Goal: Information Seeking & Learning: Learn about a topic

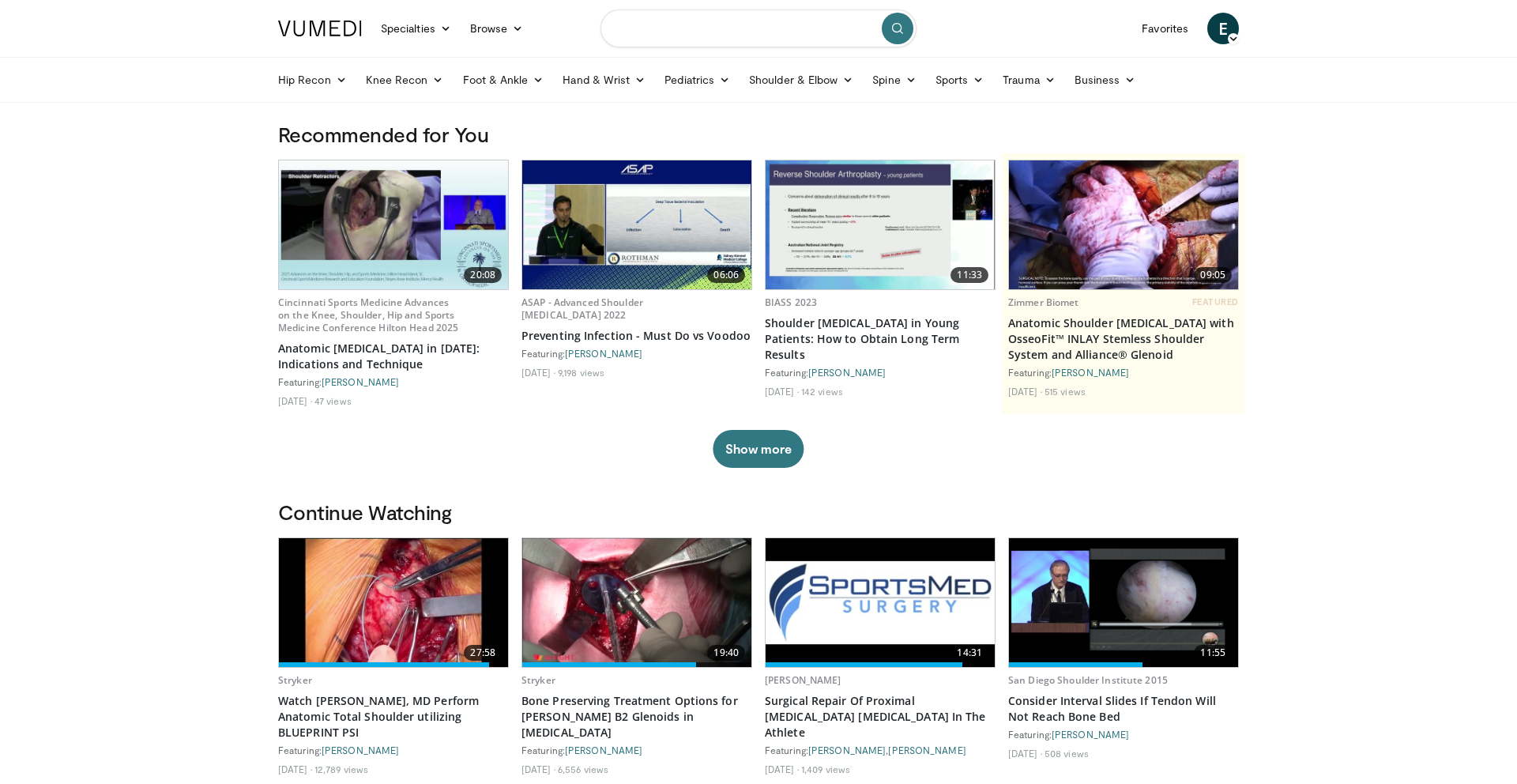
click at [714, 32] on input "Search topics, interventions" at bounding box center [758, 29] width 316 height 38
type input "**********"
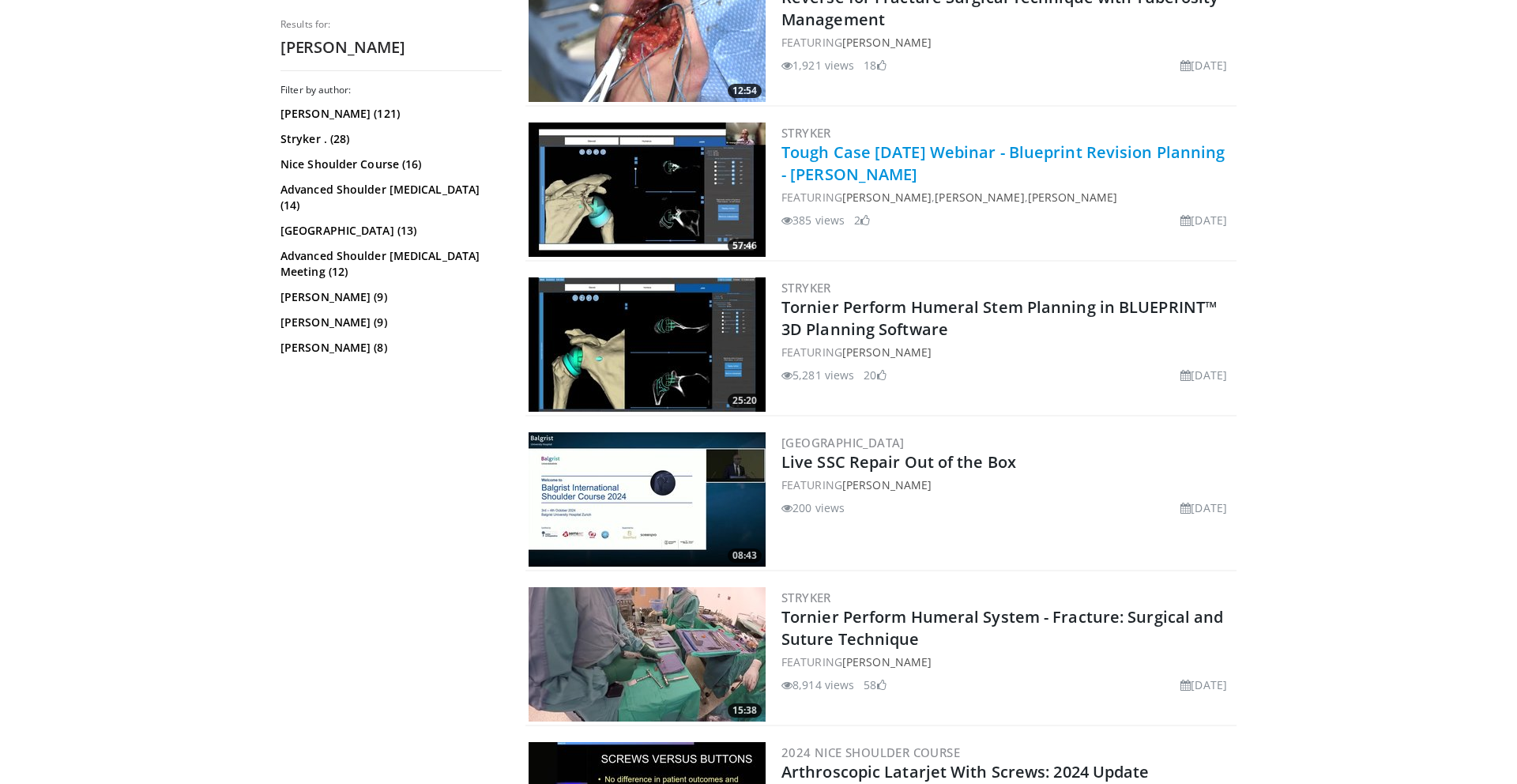
scroll to position [1607, 0]
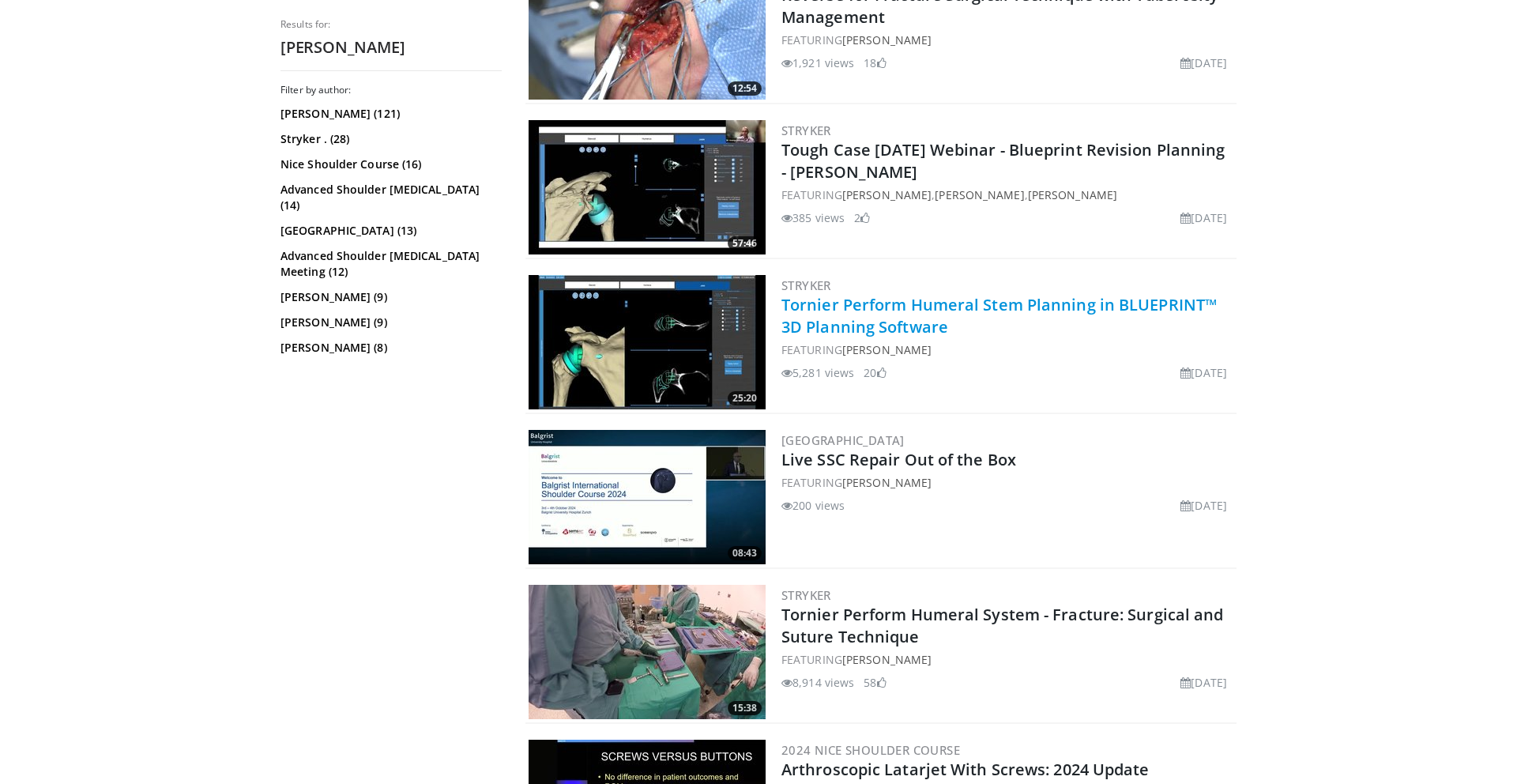
click at [880, 308] on link "Tornier Perform Humeral Stem Planning in BLUEPRINT™ 3D Planning Software" at bounding box center [999, 316] width 435 height 43
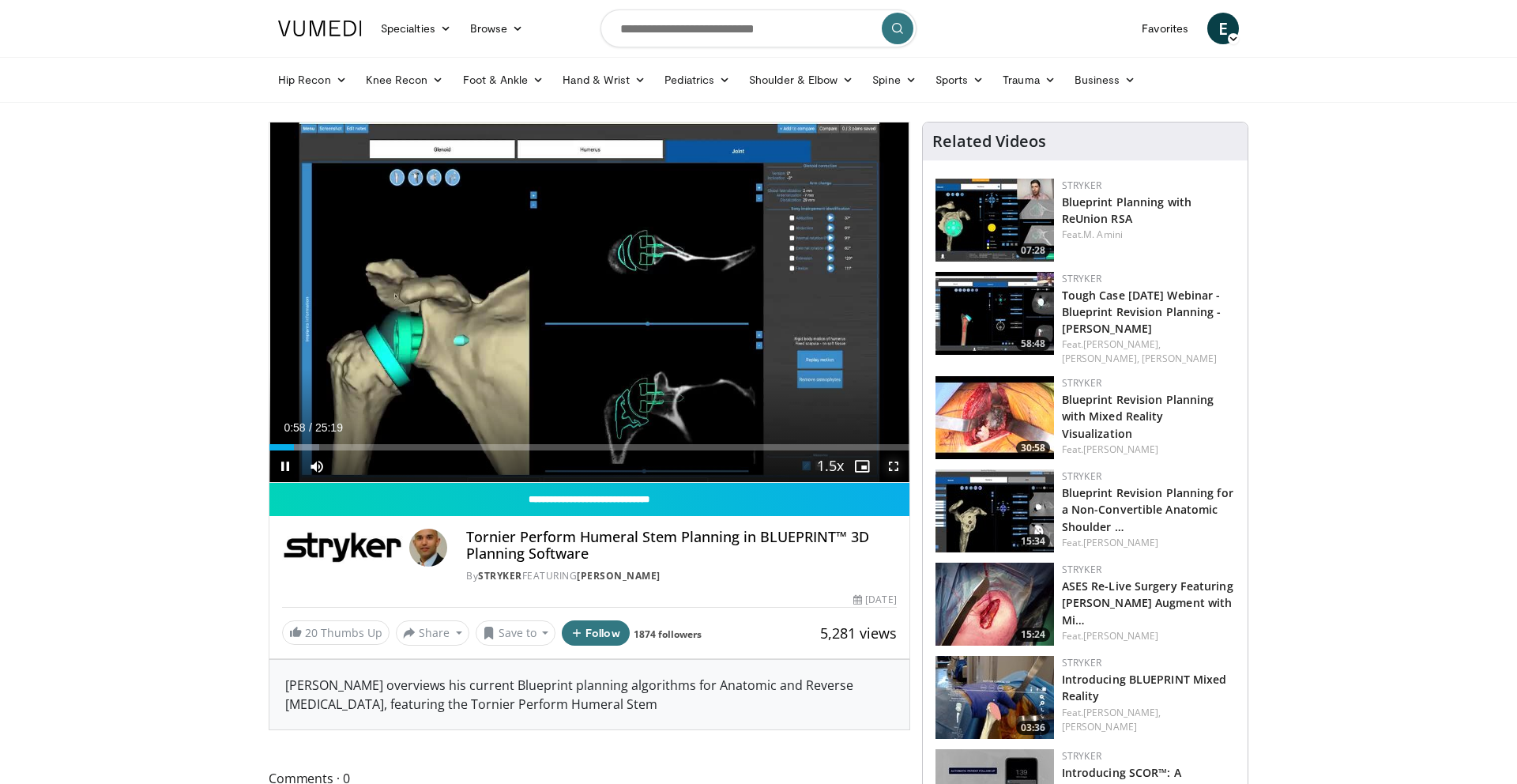
click at [893, 466] on span "Video Player" at bounding box center [893, 466] width 32 height 32
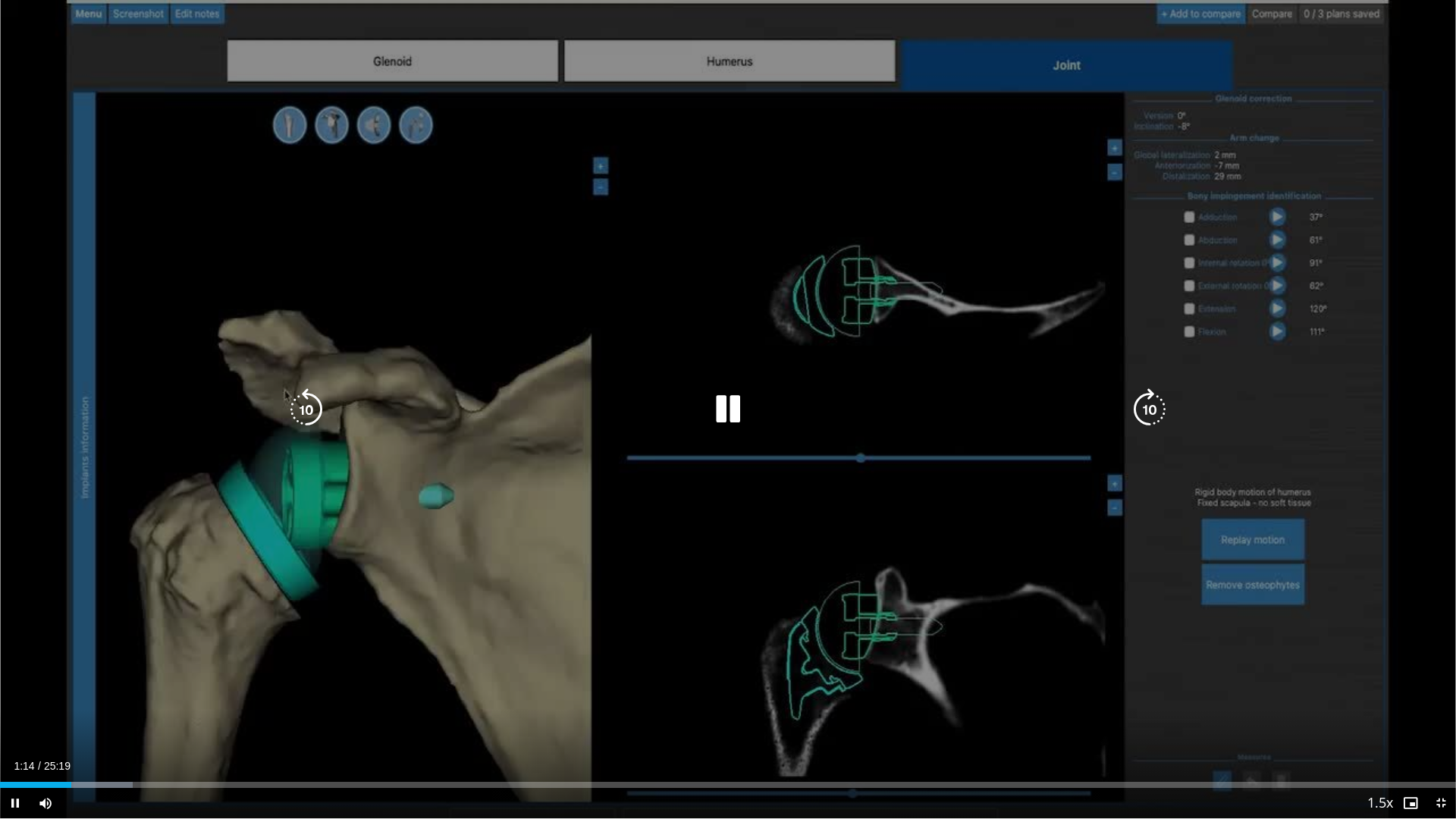
click at [868, 443] on div "10 seconds Tap to unmute" at bounding box center [728, 409] width 1456 height 818
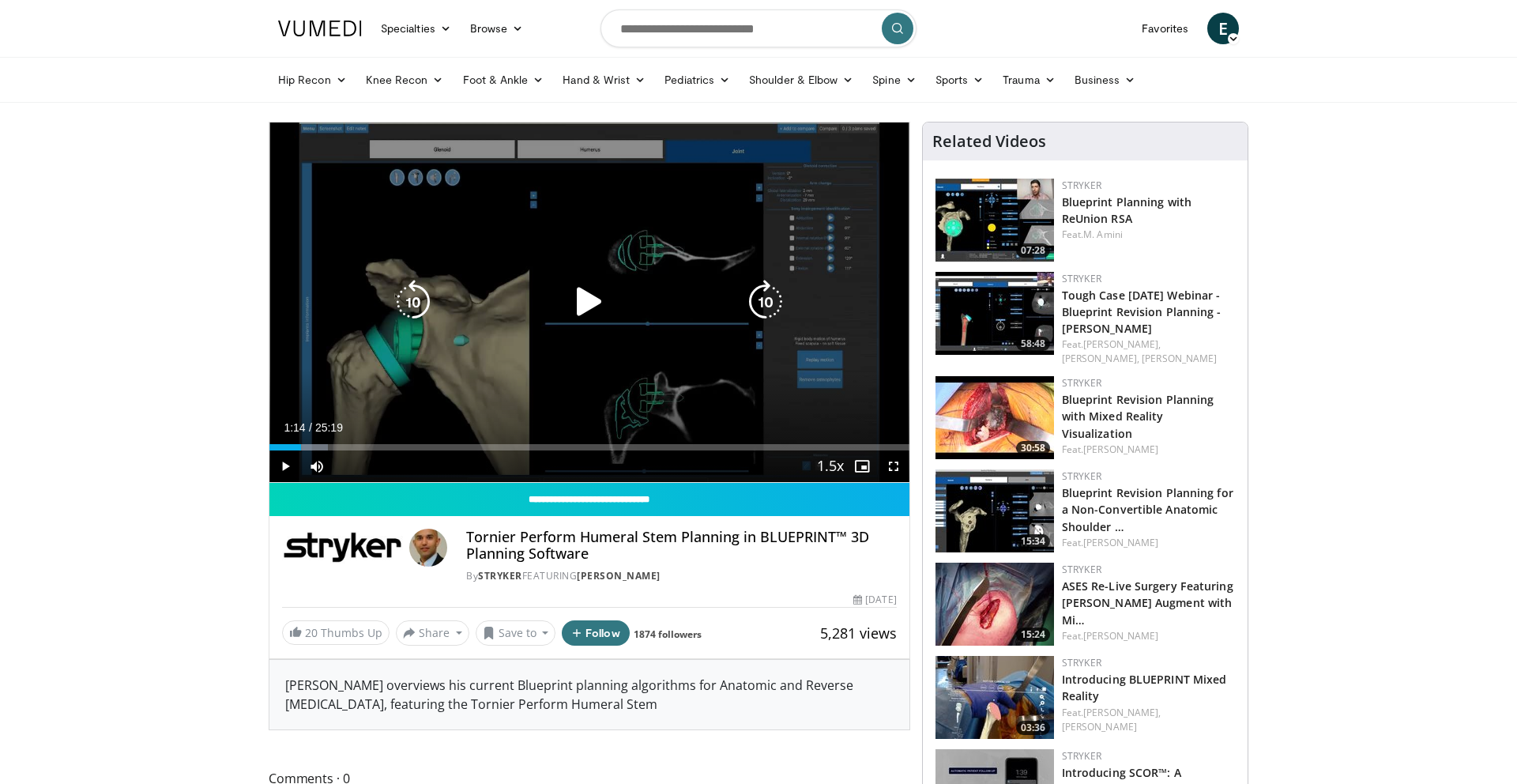
click at [556, 245] on div "10 seconds Tap to unmute" at bounding box center [589, 302] width 640 height 359
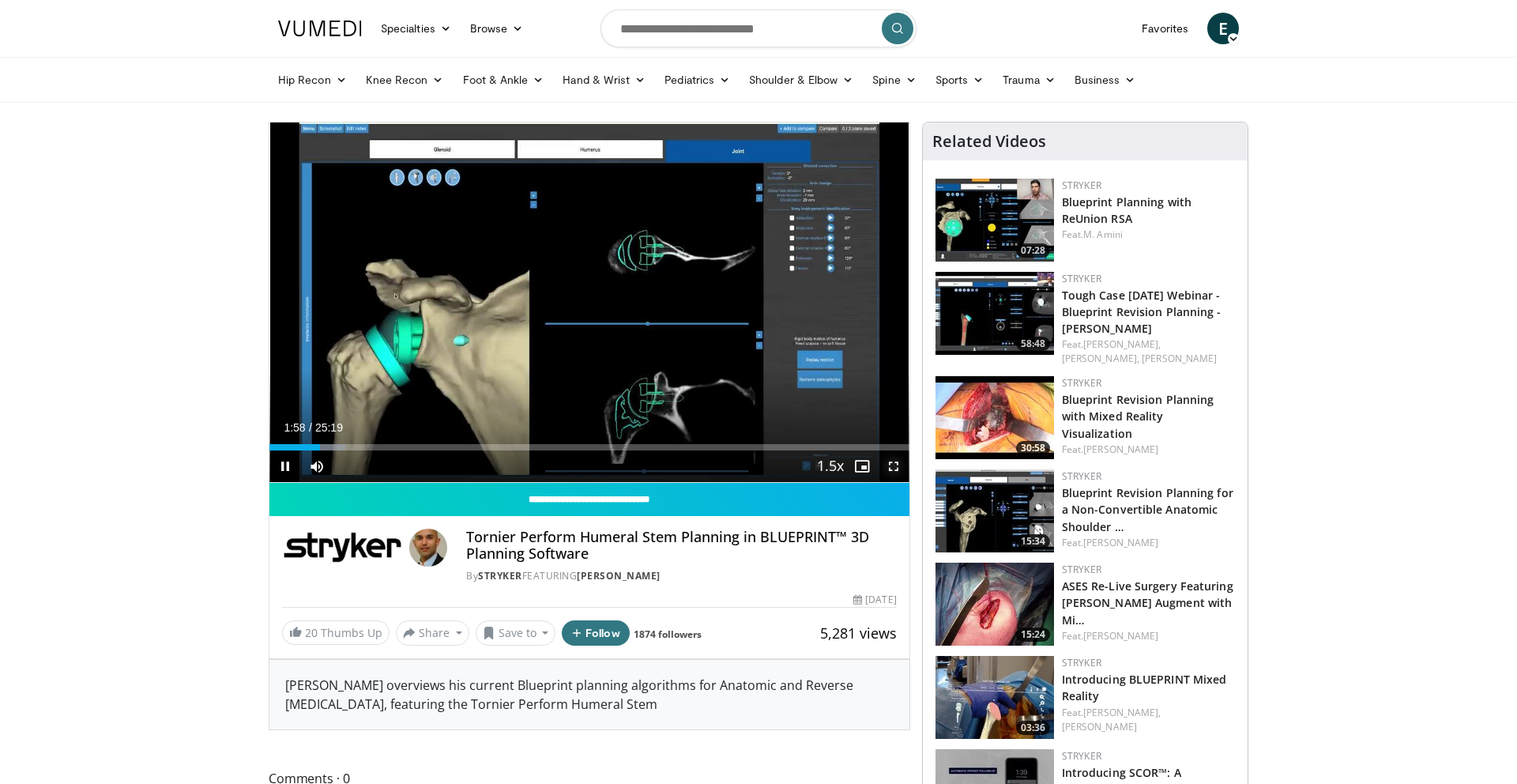
click at [893, 467] on span "Video Player" at bounding box center [893, 466] width 32 height 32
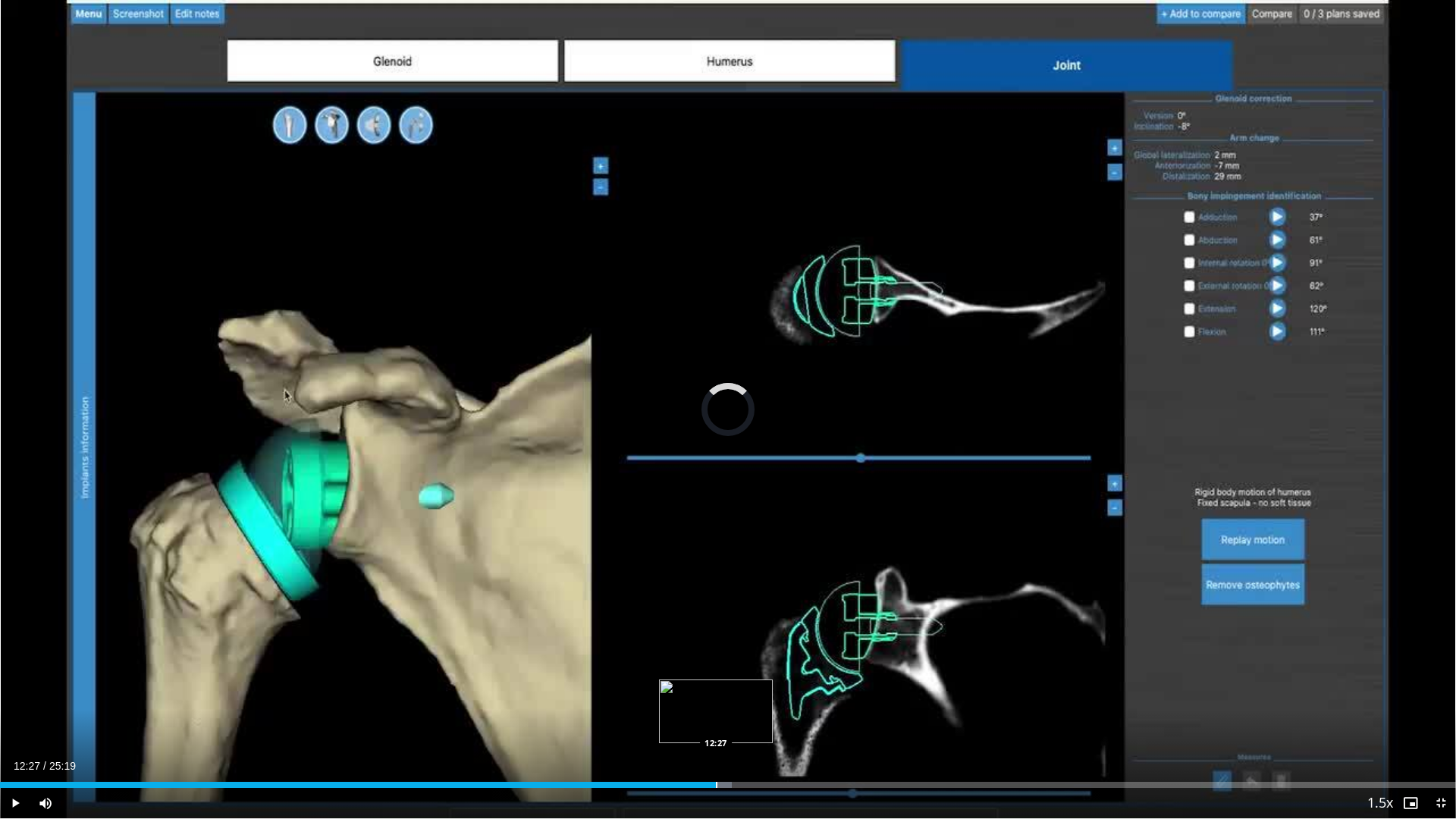
click at [716, 751] on div "Progress Bar" at bounding box center [717, 784] width 2 height 6
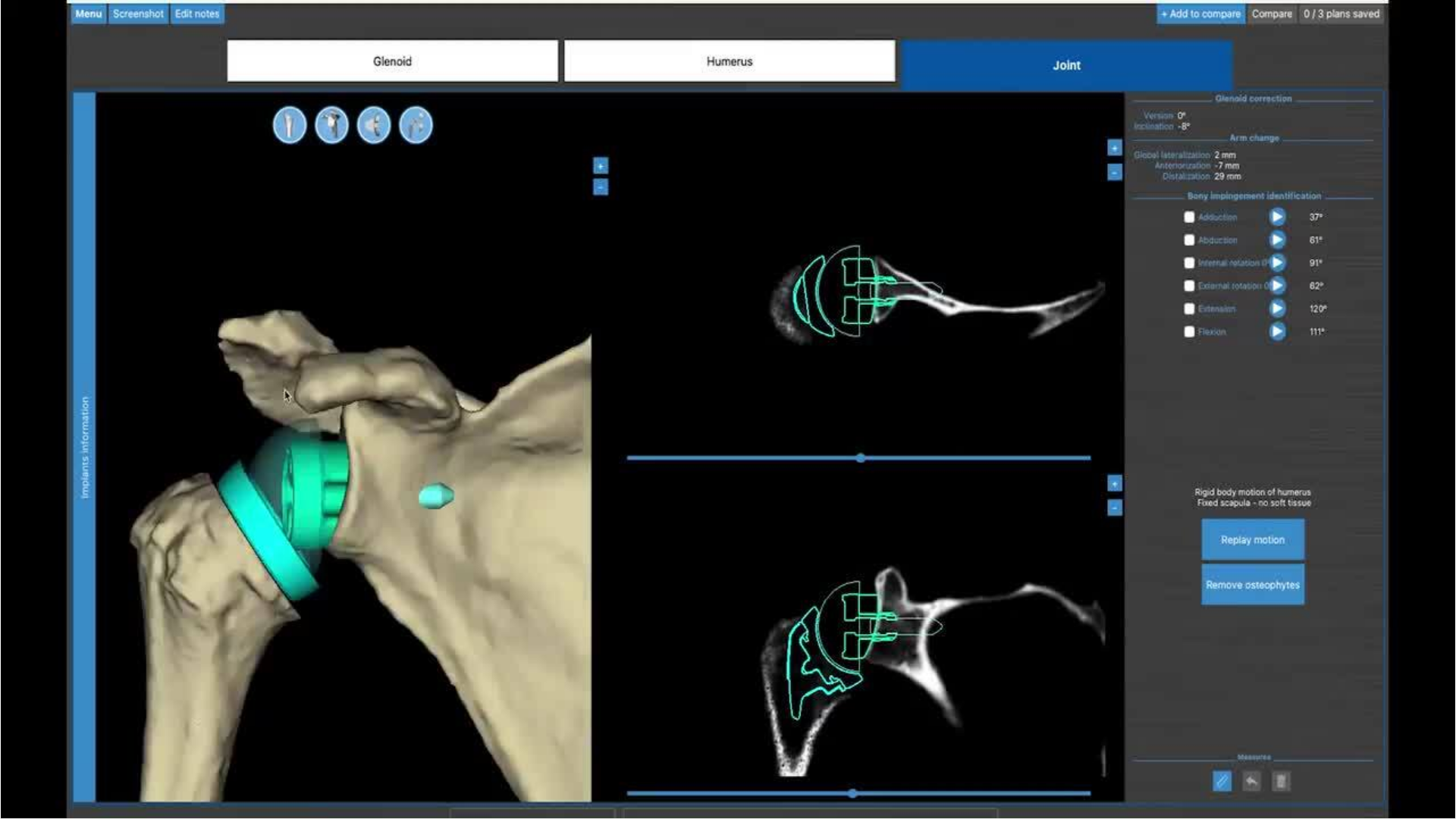
click at [844, 751] on div "10 seconds Tap to unmute" at bounding box center [728, 409] width 1456 height 818
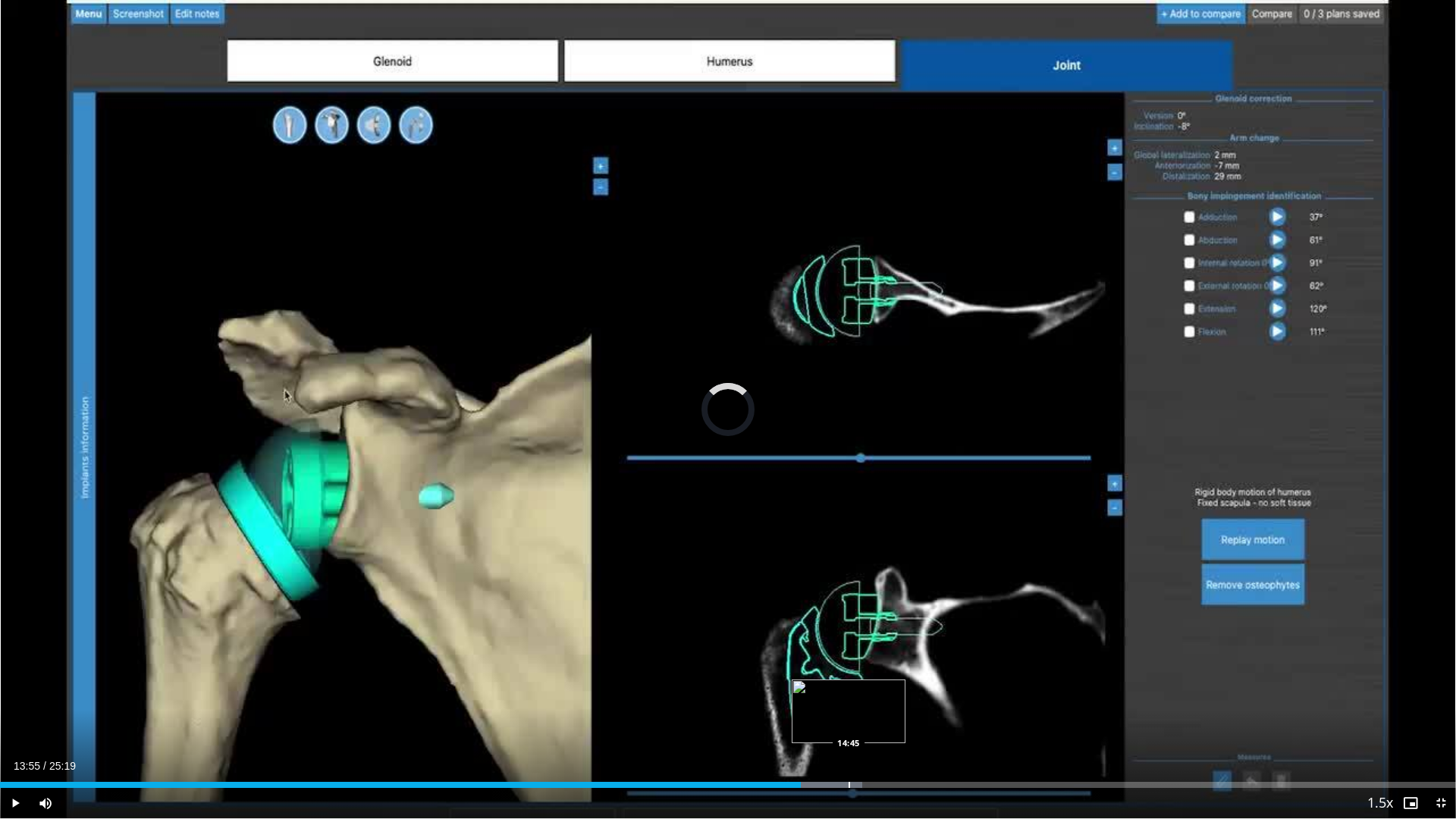
click at [849, 751] on div "Progress Bar" at bounding box center [850, 784] width 2 height 6
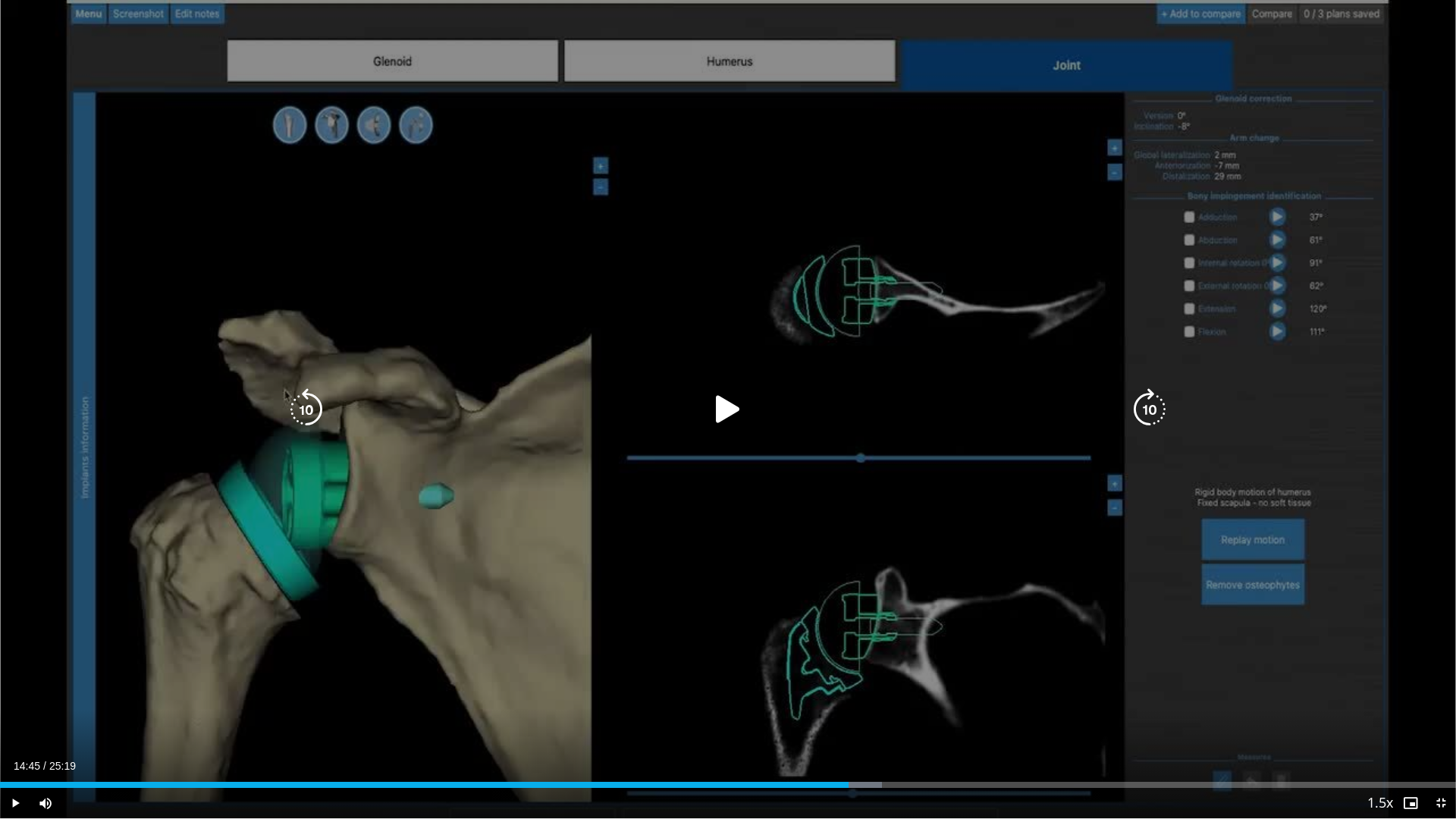
click at [870, 674] on div "10 seconds Tap to unmute" at bounding box center [728, 409] width 1456 height 818
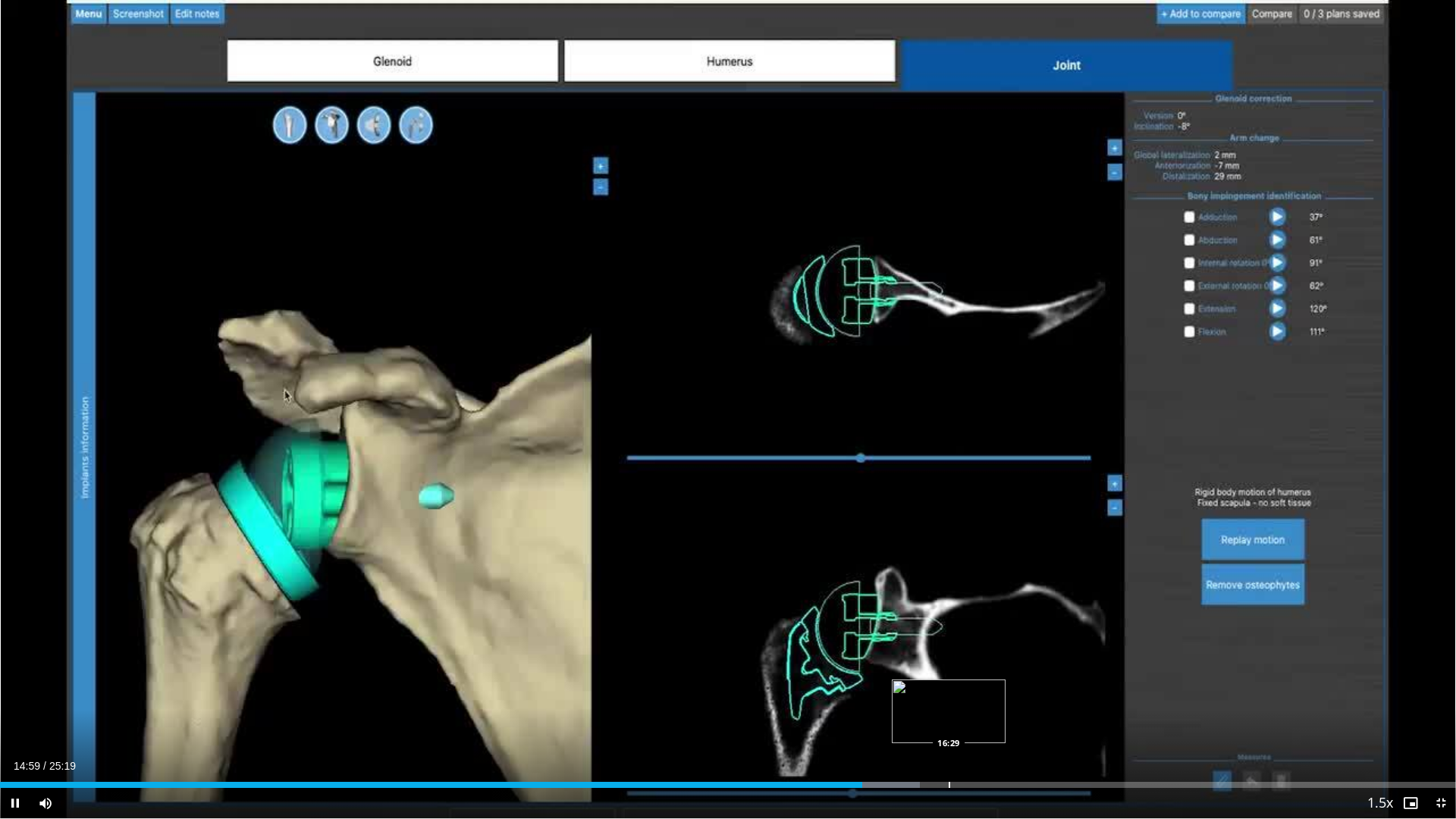
click at [948, 751] on div "Progress Bar" at bounding box center [949, 784] width 2 height 6
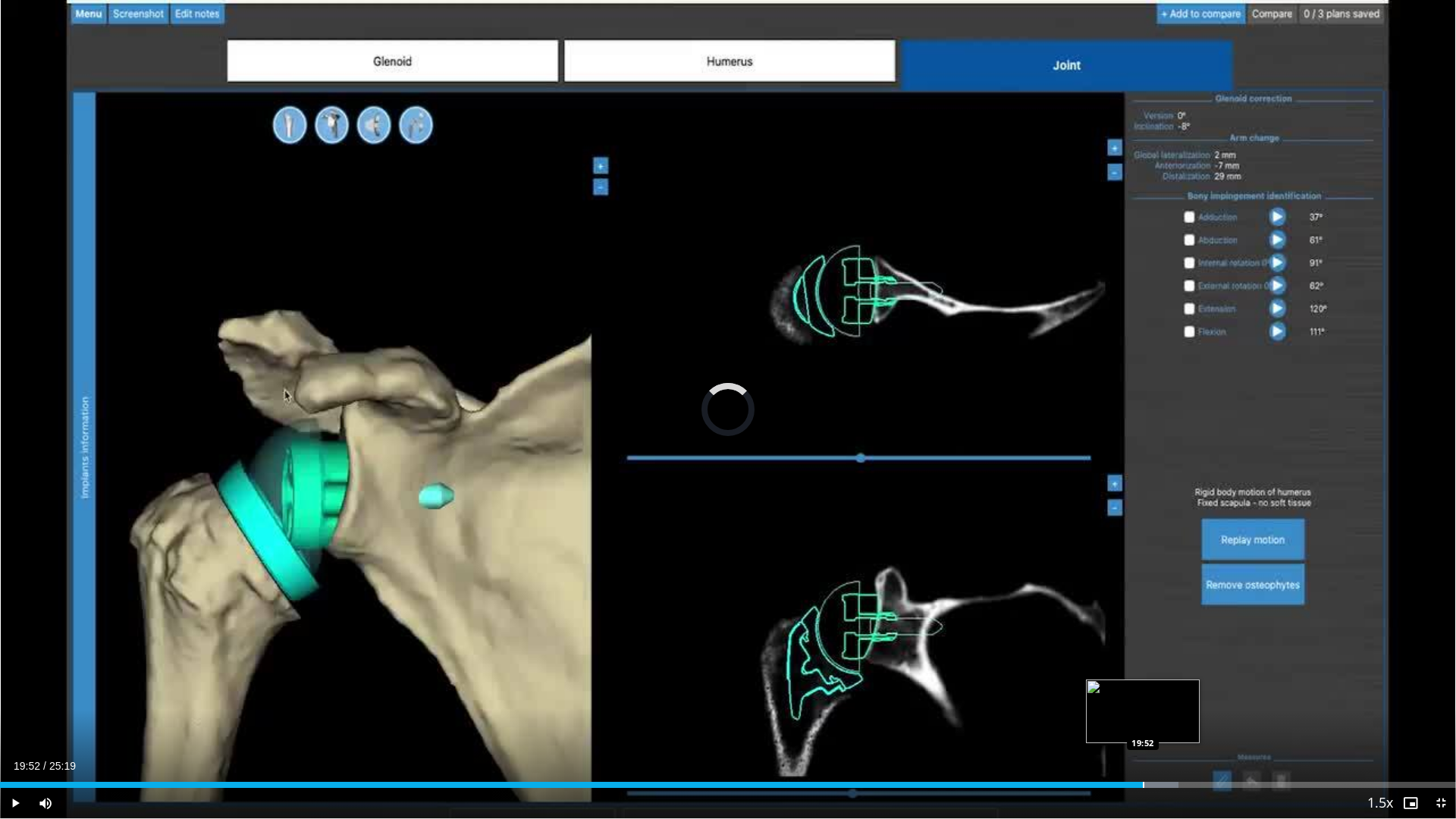
click at [1143, 751] on div "Progress Bar" at bounding box center [1144, 784] width 2 height 6
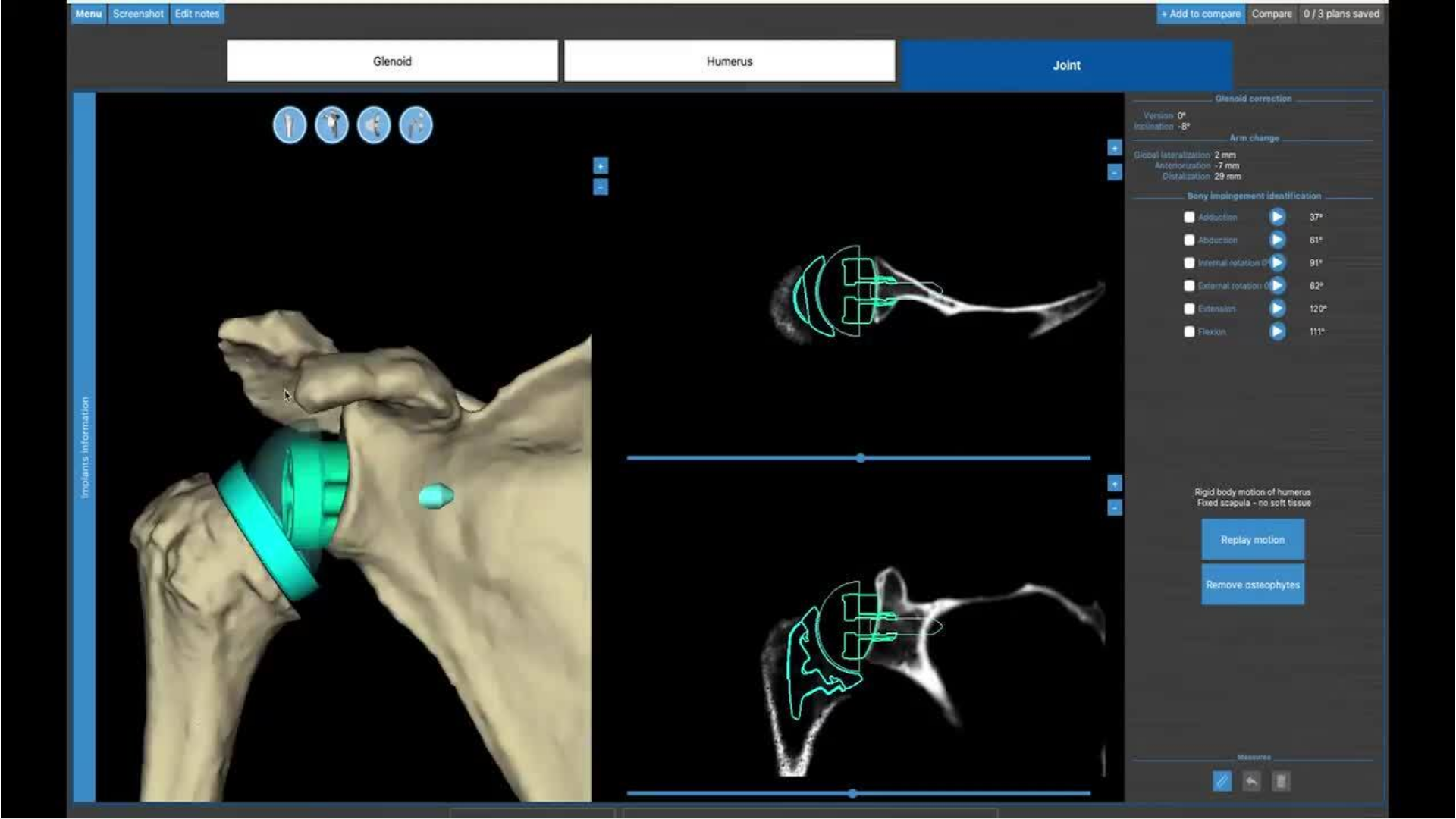
click at [1438, 751] on div "10 seconds Tap to unmute" at bounding box center [728, 409] width 1456 height 818
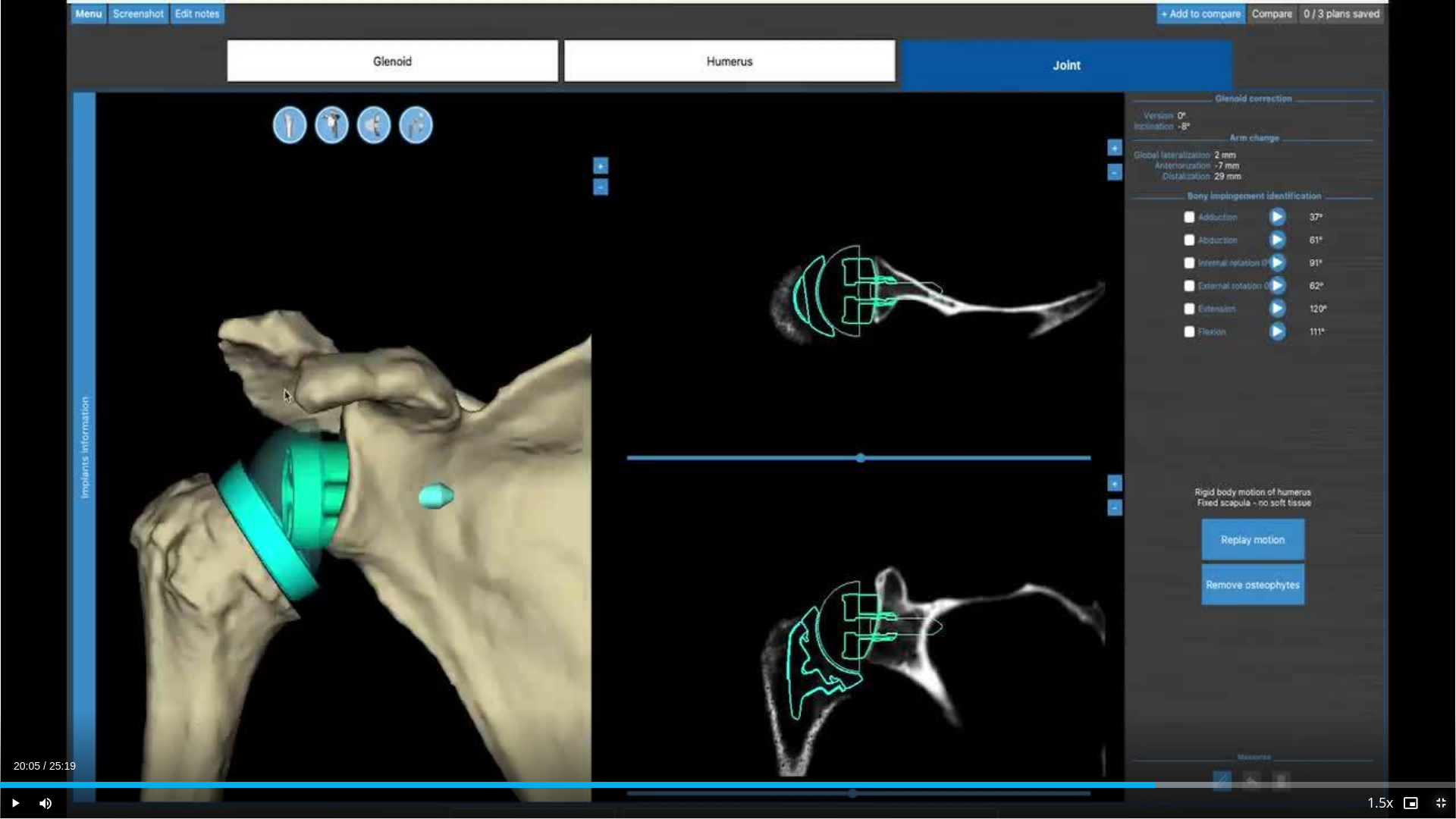
click at [1442, 751] on span "Video Player" at bounding box center [1440, 803] width 30 height 30
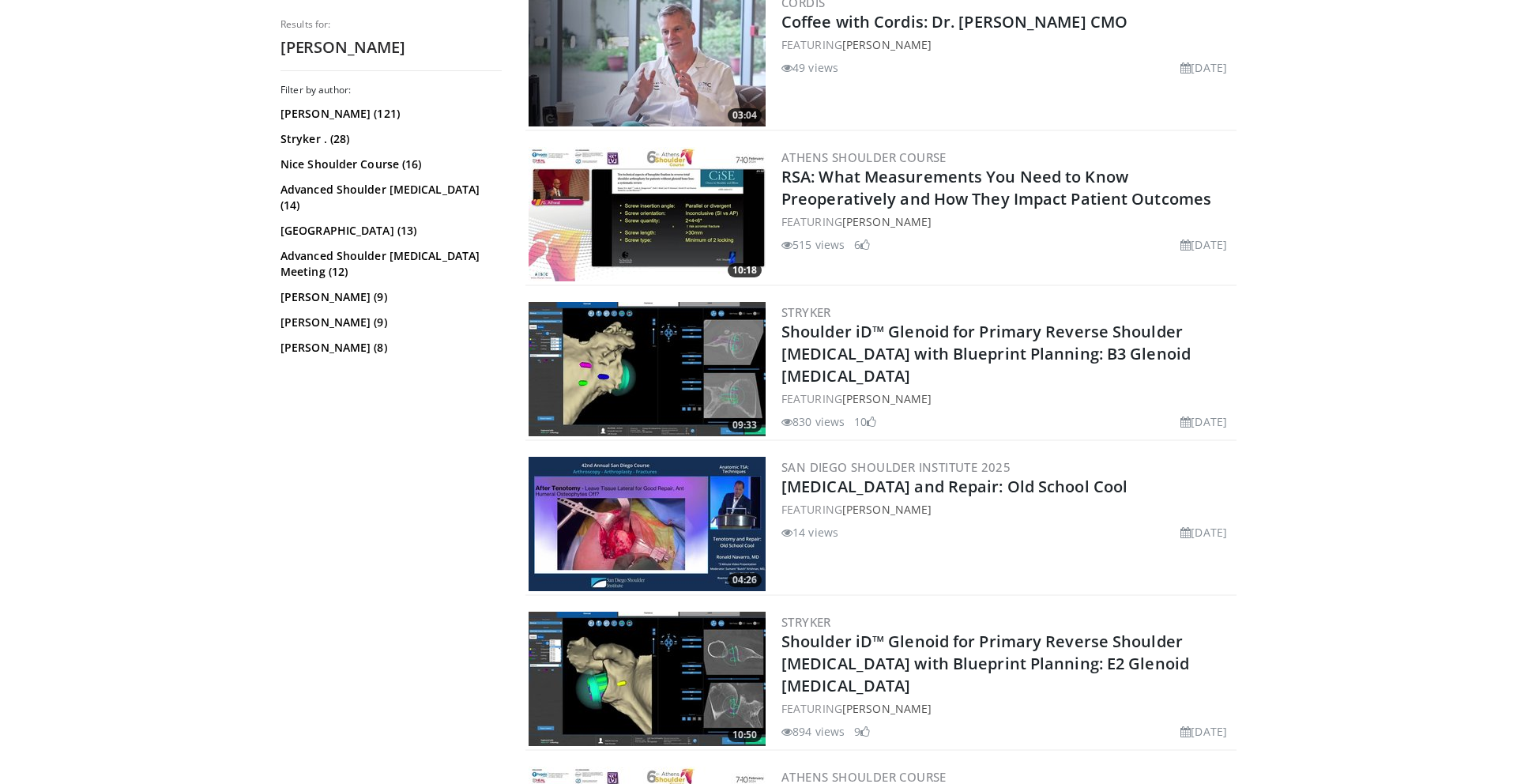
scroll to position [2822, 0]
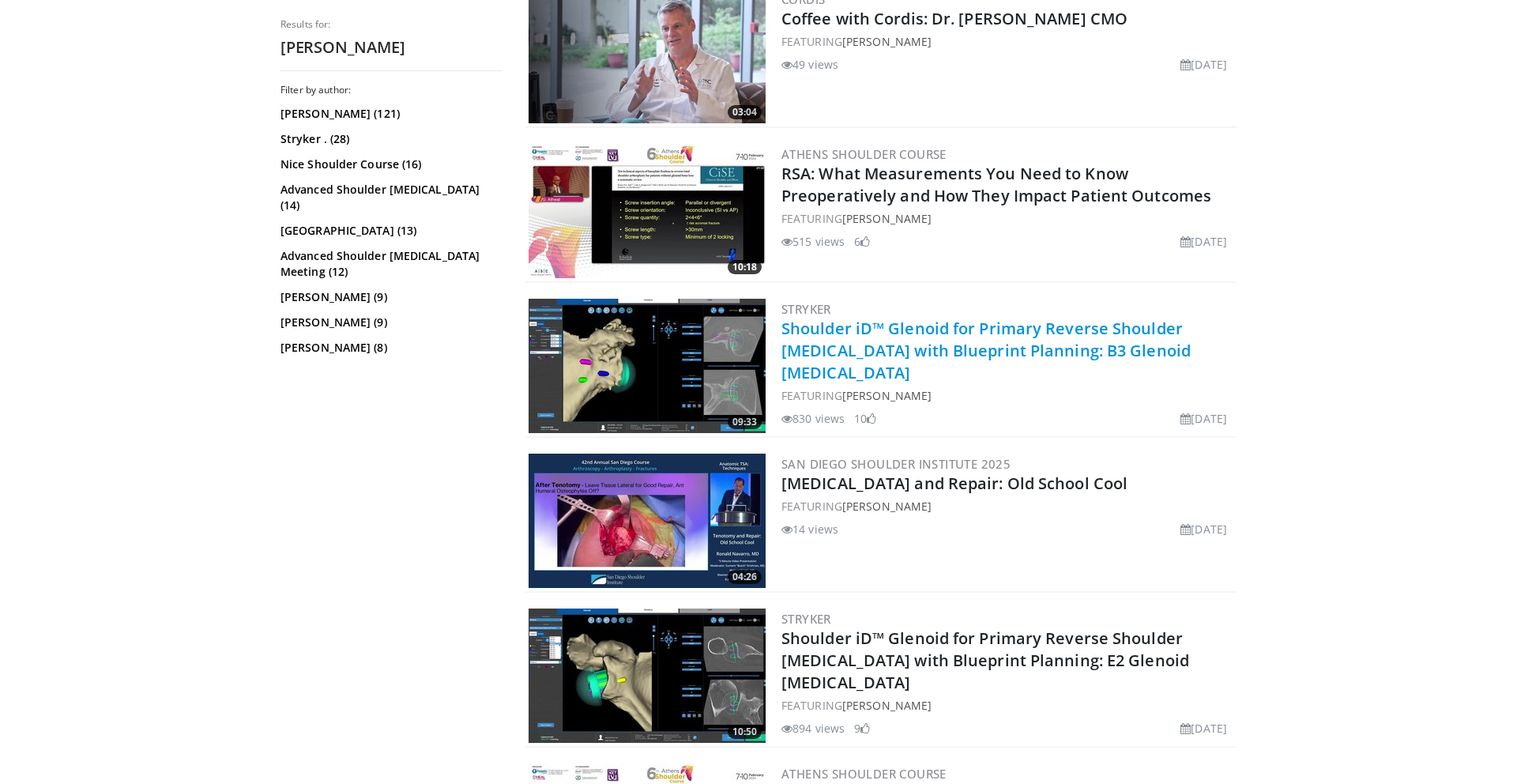
click at [936, 332] on link "Shoulder iD™ Glenoid for Primary Reverse Shoulder Arthroplasty with Blueprint P…" at bounding box center [986, 350] width 410 height 66
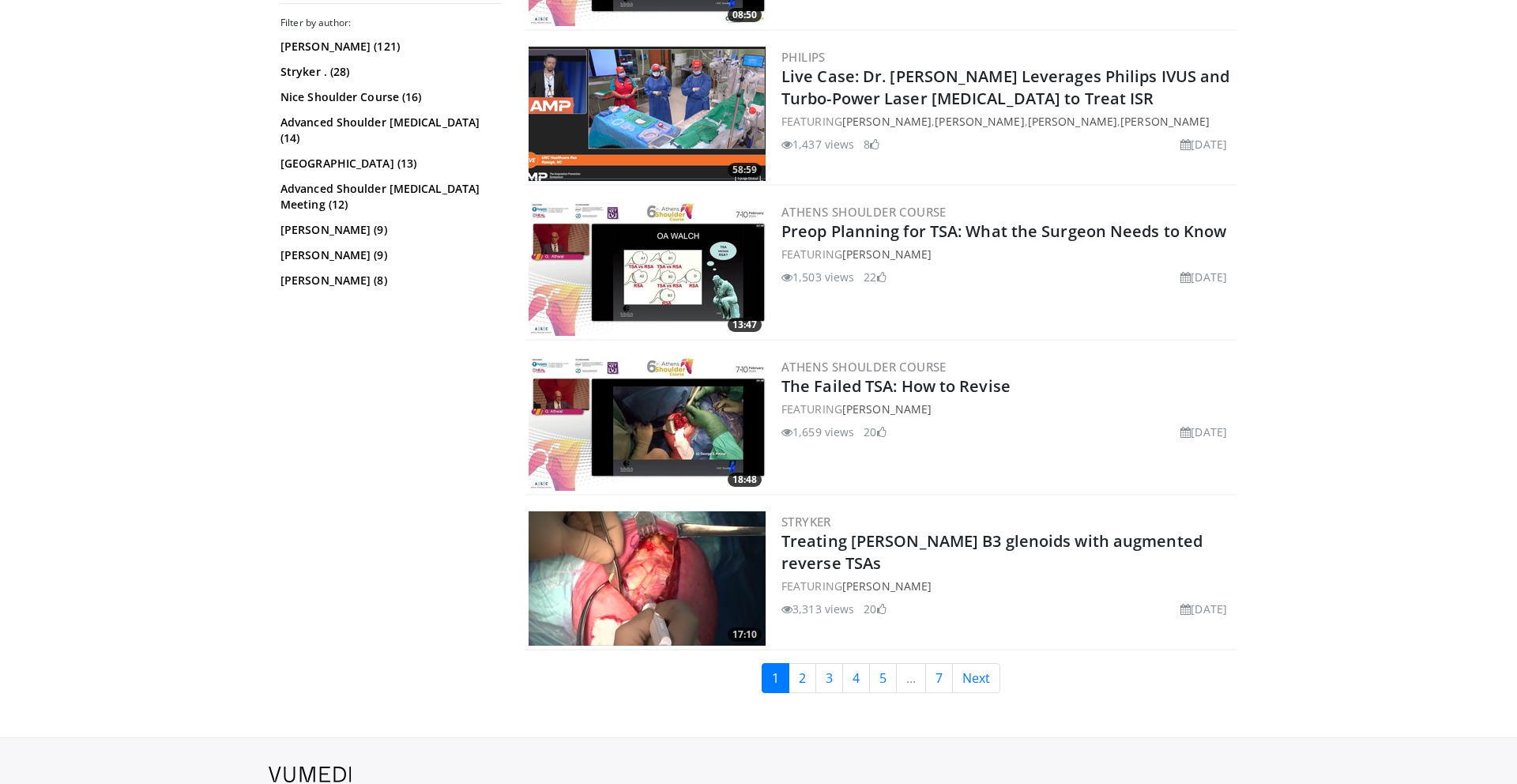
scroll to position [3771, 0]
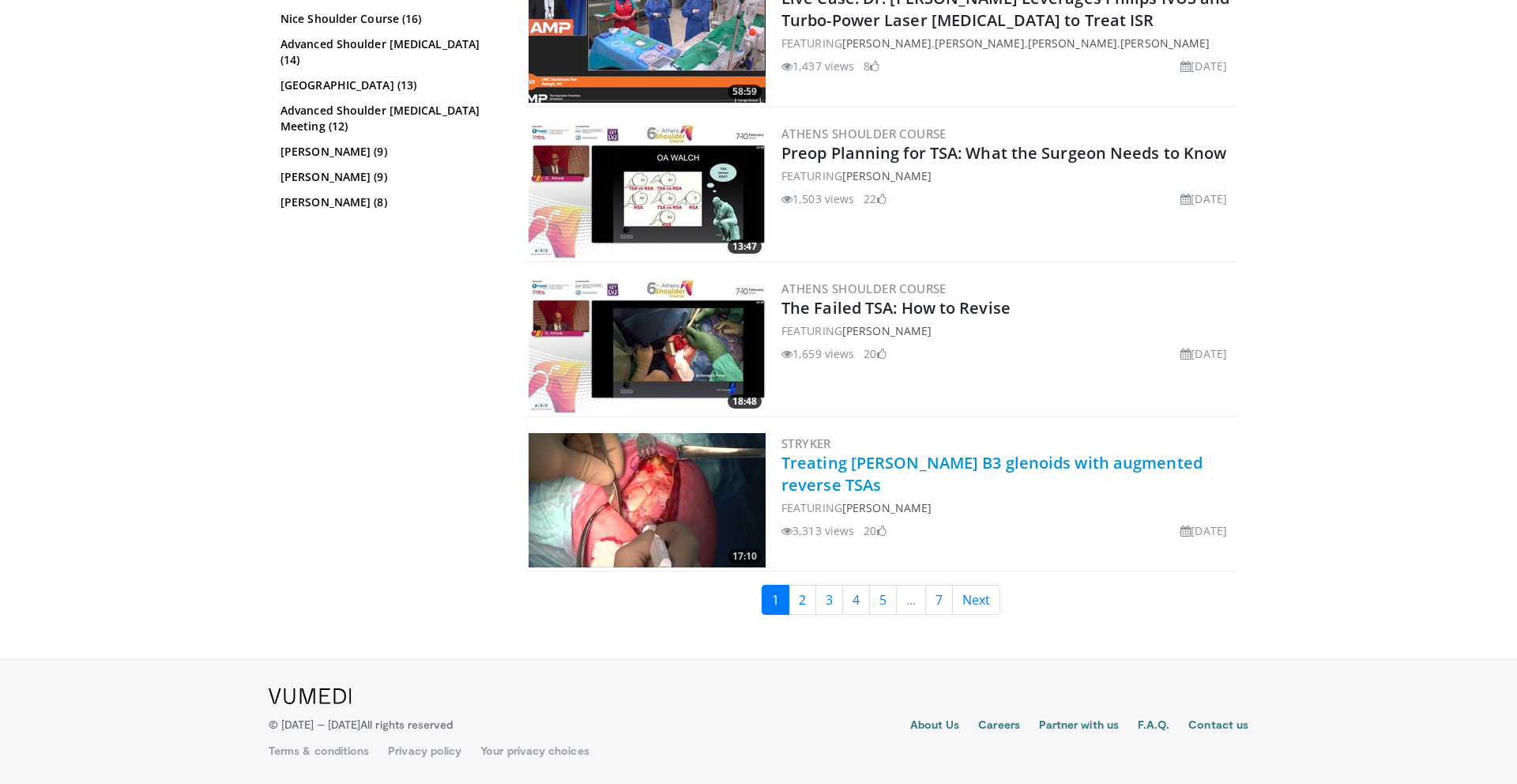
click at [985, 466] on link "Treating Walch B3 glenoids with augmented reverse TSAs" at bounding box center [992, 474] width 421 height 43
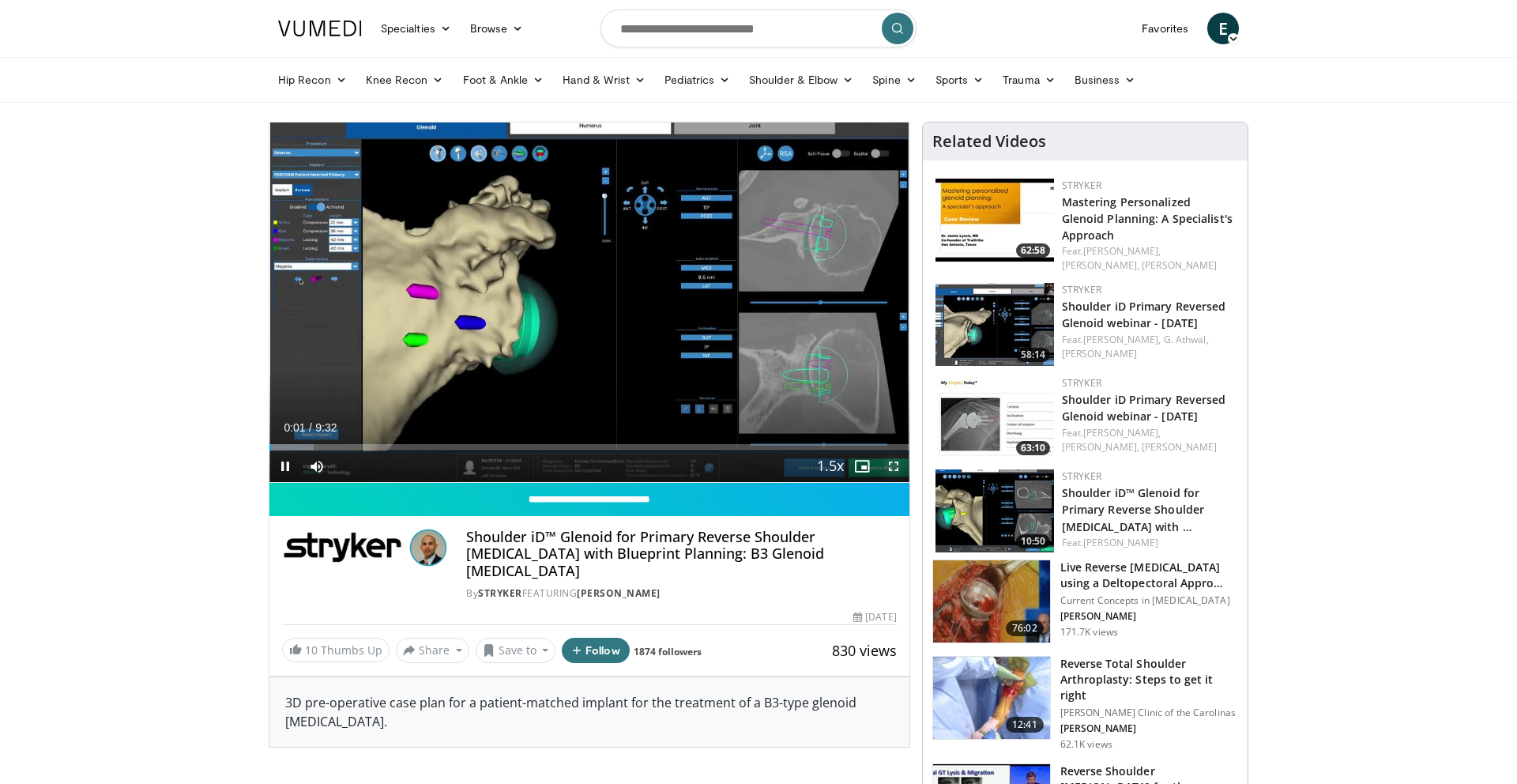
click at [892, 467] on span "Video Player" at bounding box center [893, 466] width 32 height 32
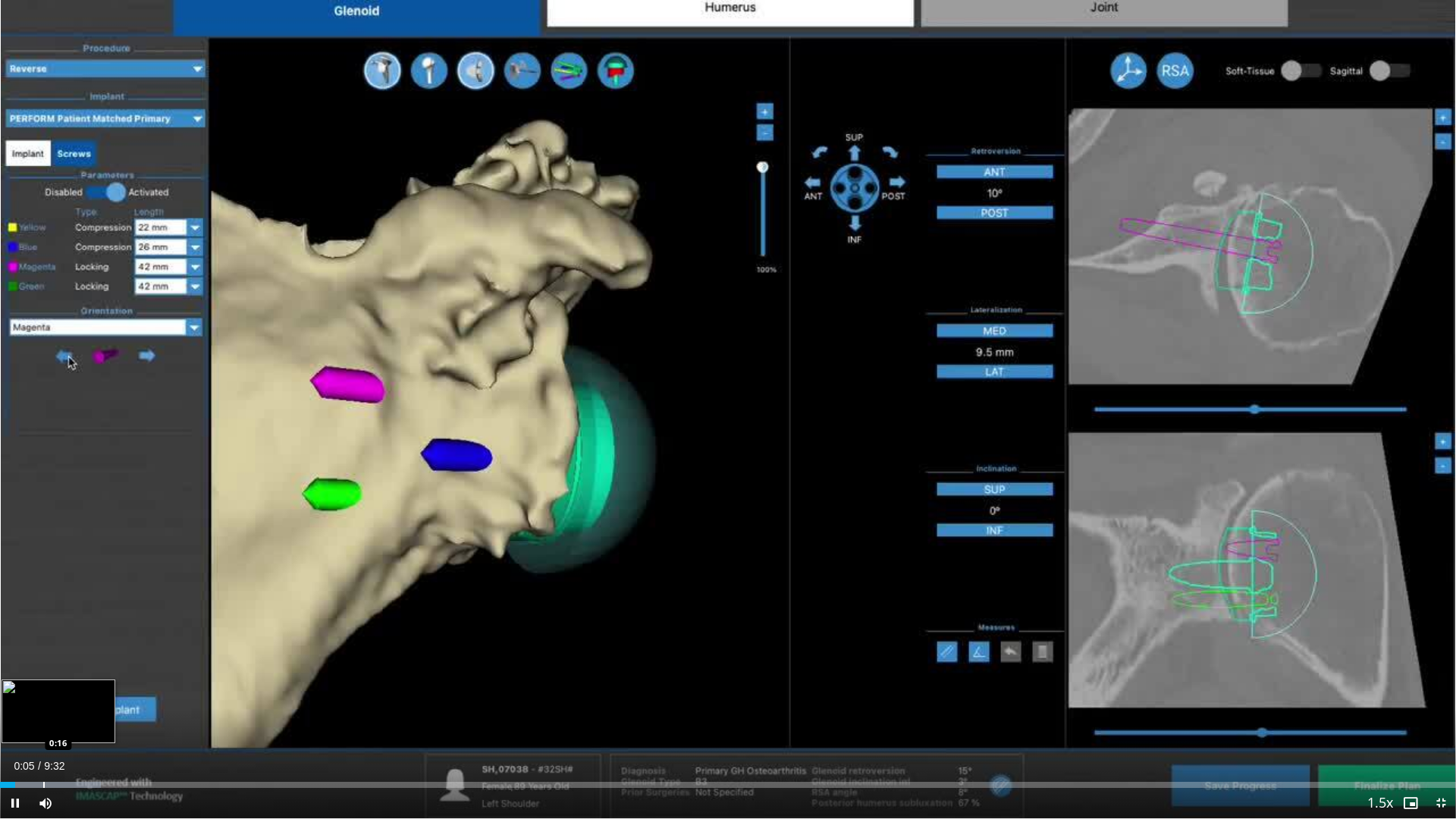
click at [43, 751] on div "Progress Bar" at bounding box center [44, 784] width 2 height 6
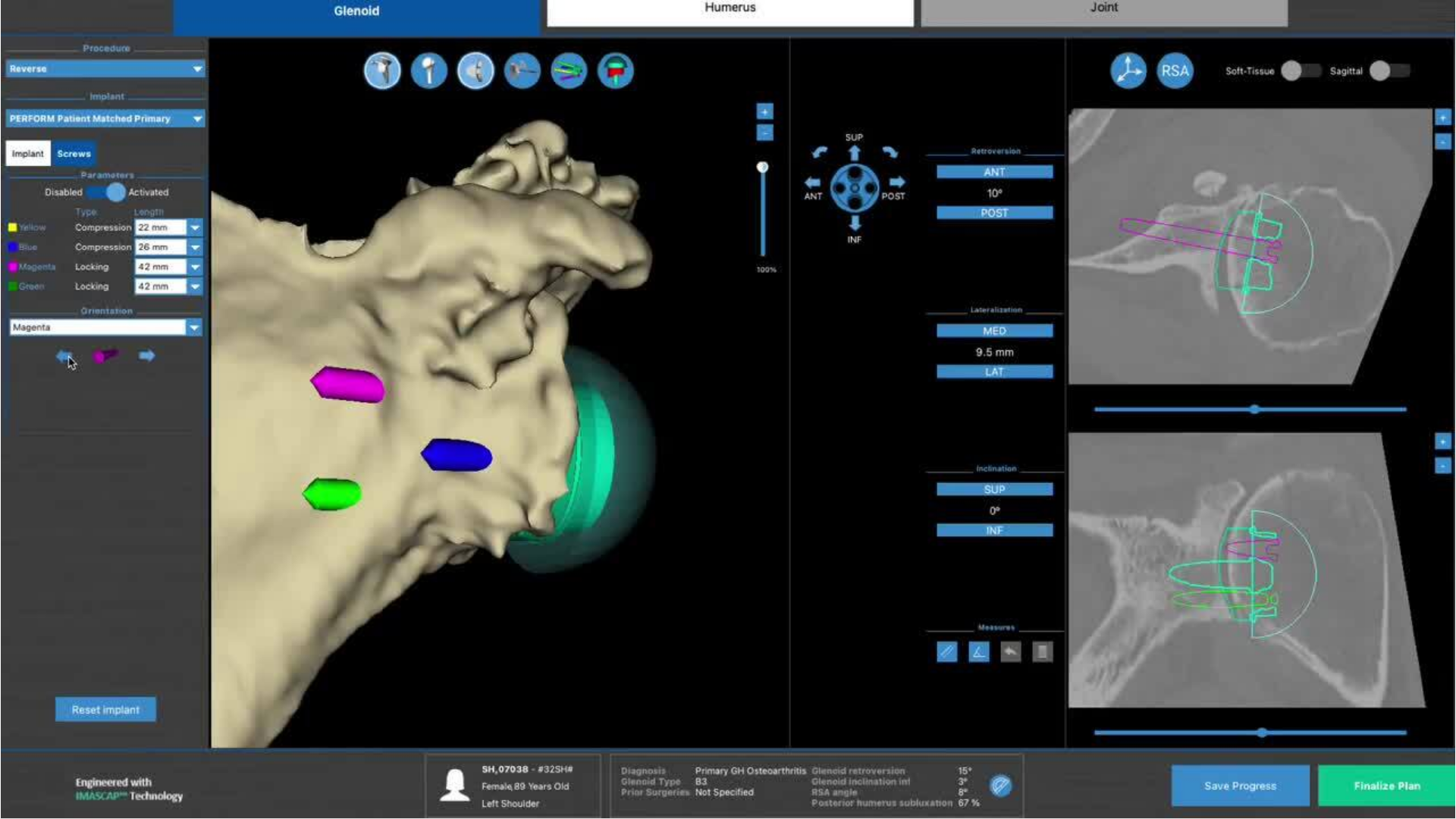
click at [36, 751] on div "10 seconds Tap to unmute" at bounding box center [728, 409] width 1456 height 818
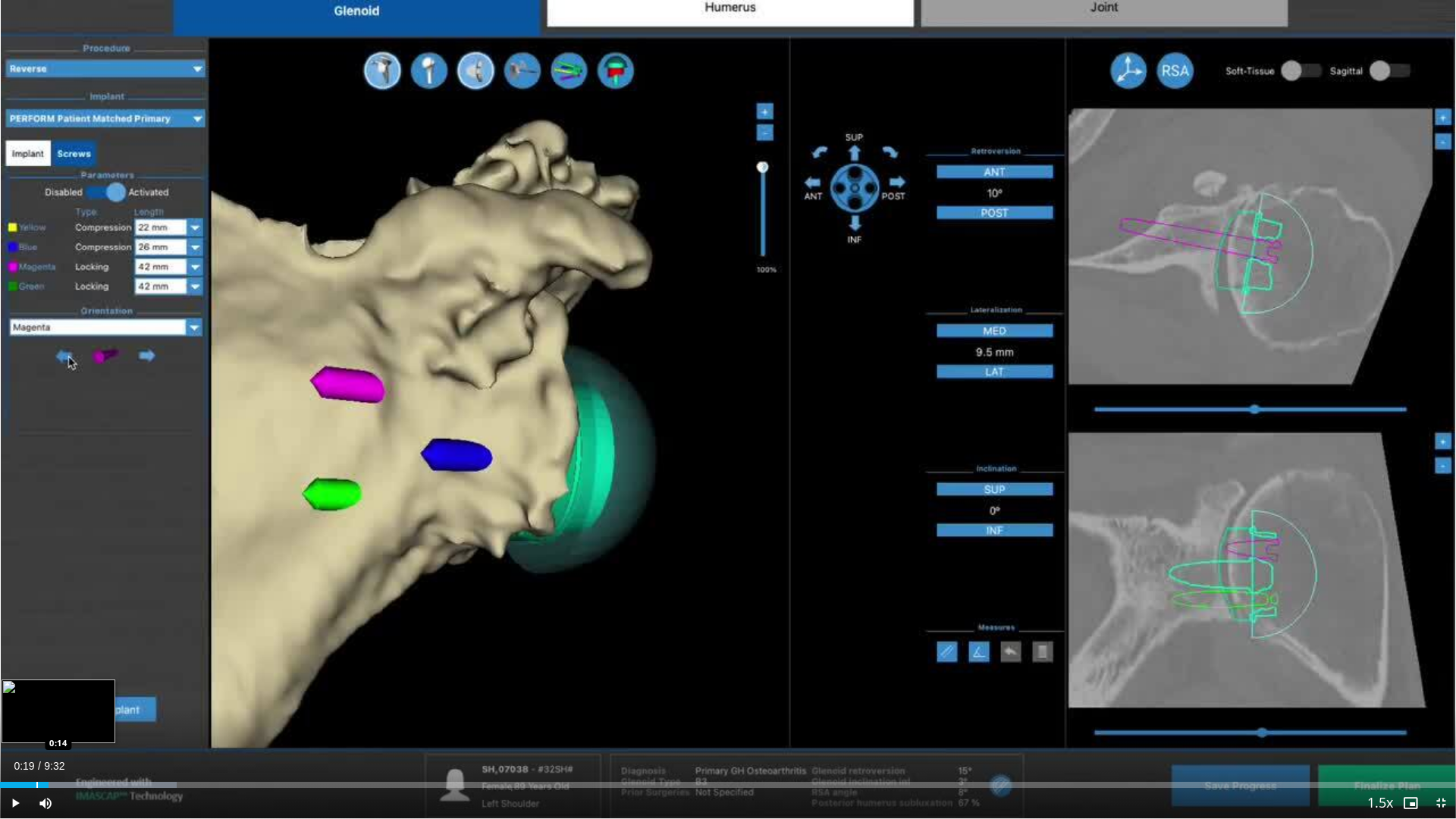
click at [36, 751] on div "Progress Bar" at bounding box center [37, 784] width 2 height 6
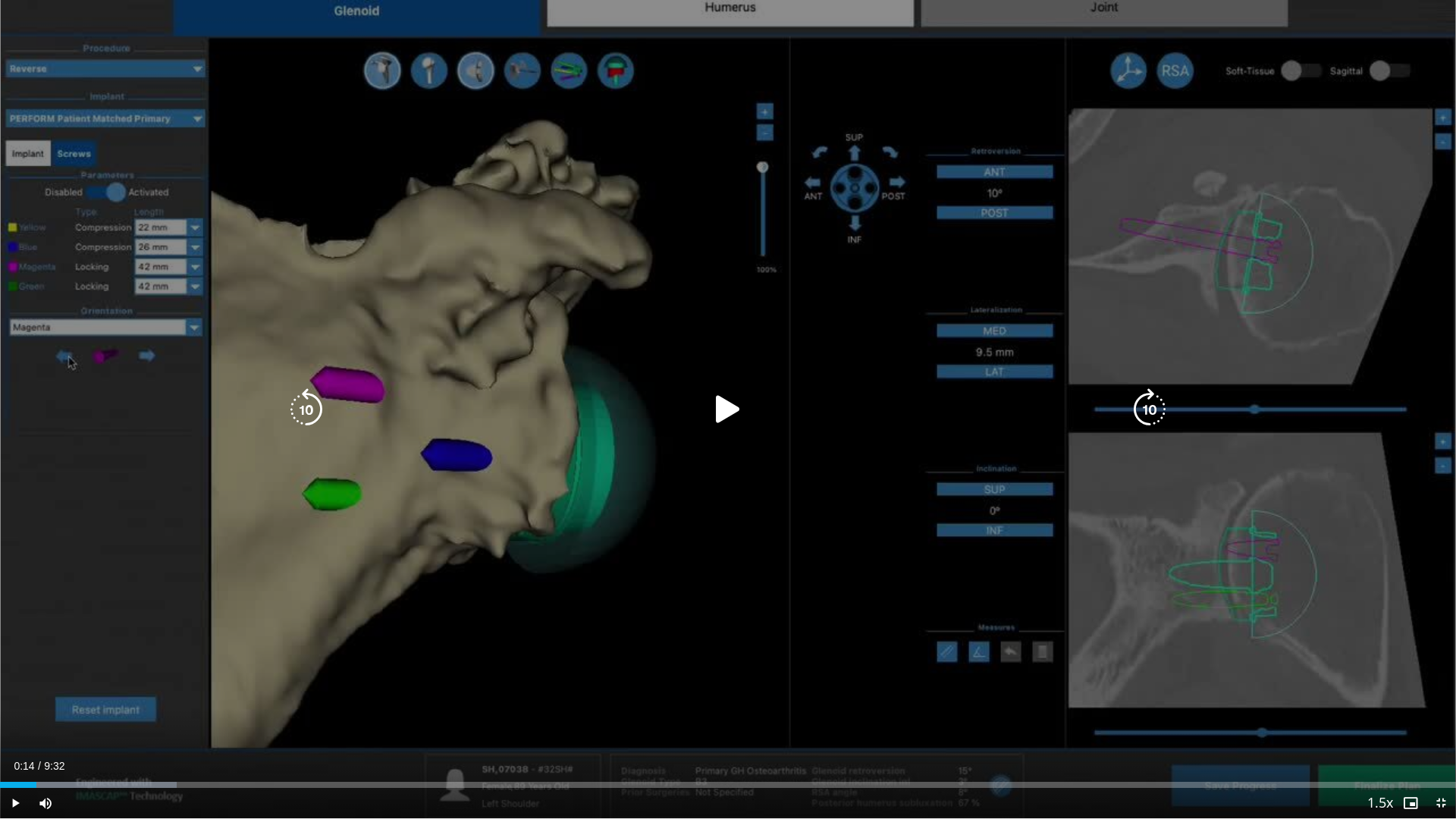
click at [215, 740] on div "10 seconds Tap to unmute" at bounding box center [728, 409] width 1456 height 818
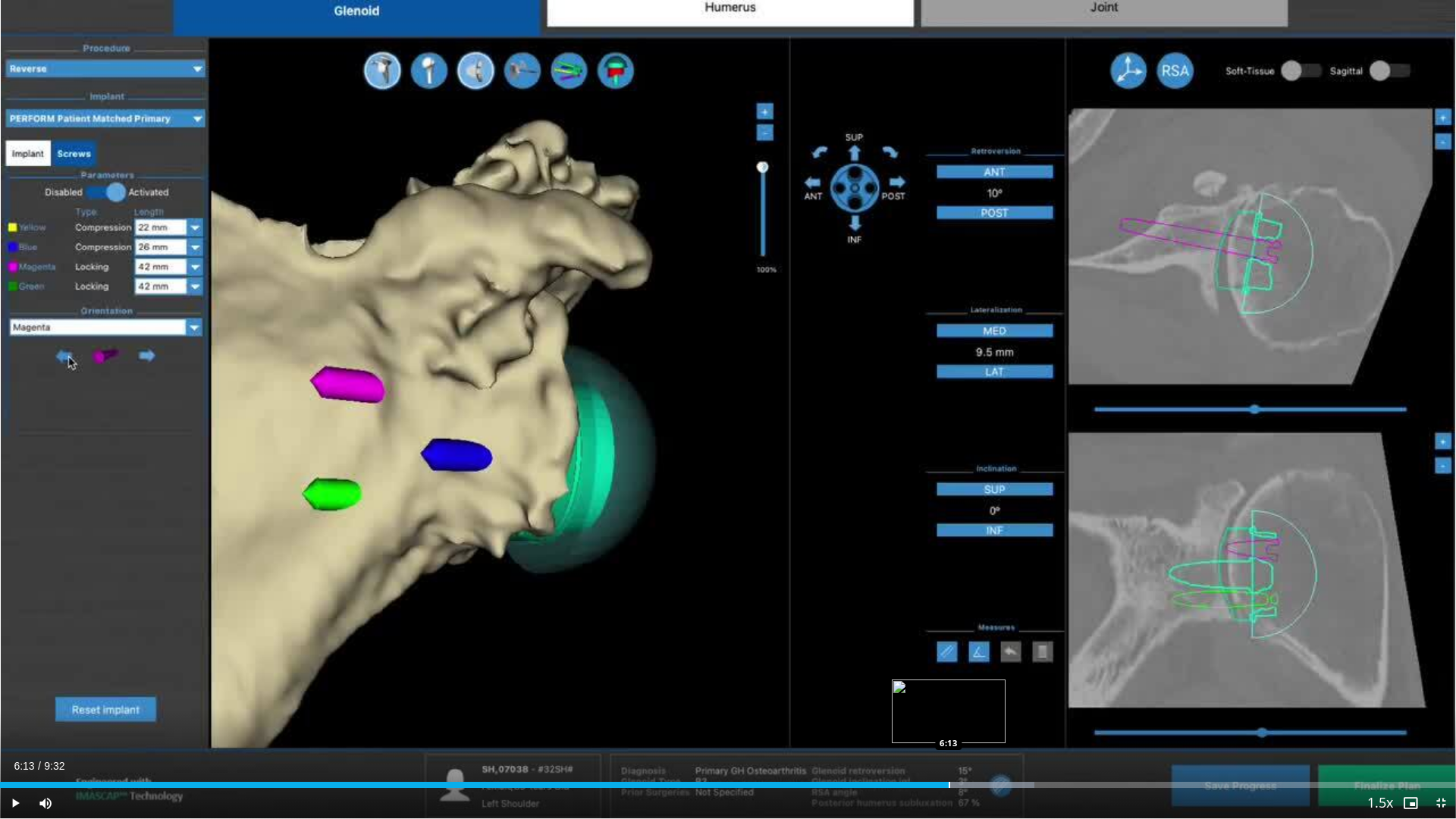
click at [948, 751] on div "Progress Bar" at bounding box center [949, 784] width 2 height 6
click at [1025, 751] on div "Progress Bar" at bounding box center [1026, 784] width 2 height 6
click at [1145, 751] on div "Progress Bar" at bounding box center [1146, 784] width 2 height 6
click at [1440, 751] on span "Video Player" at bounding box center [1440, 803] width 30 height 30
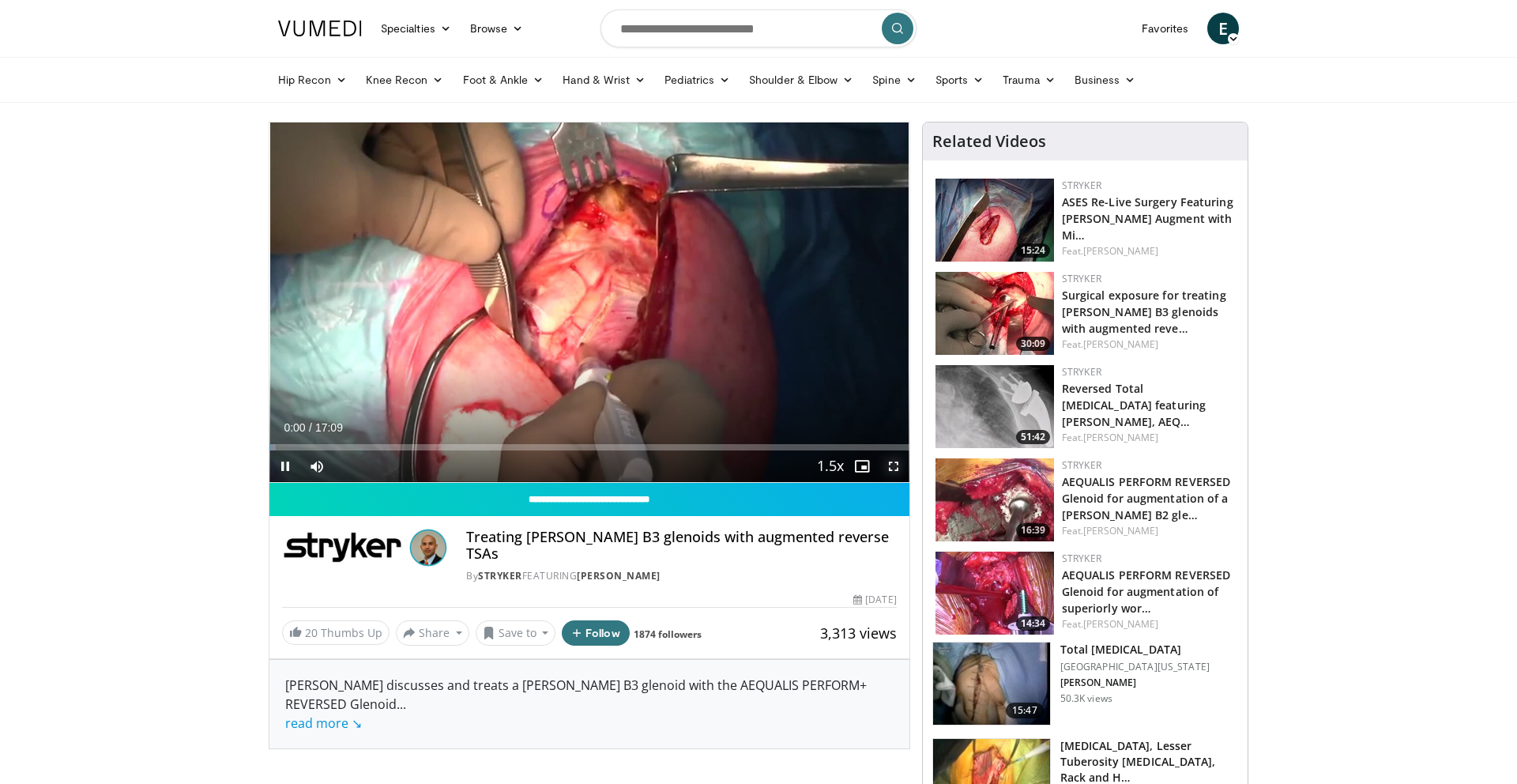
click at [897, 464] on span "Video Player" at bounding box center [893, 466] width 32 height 32
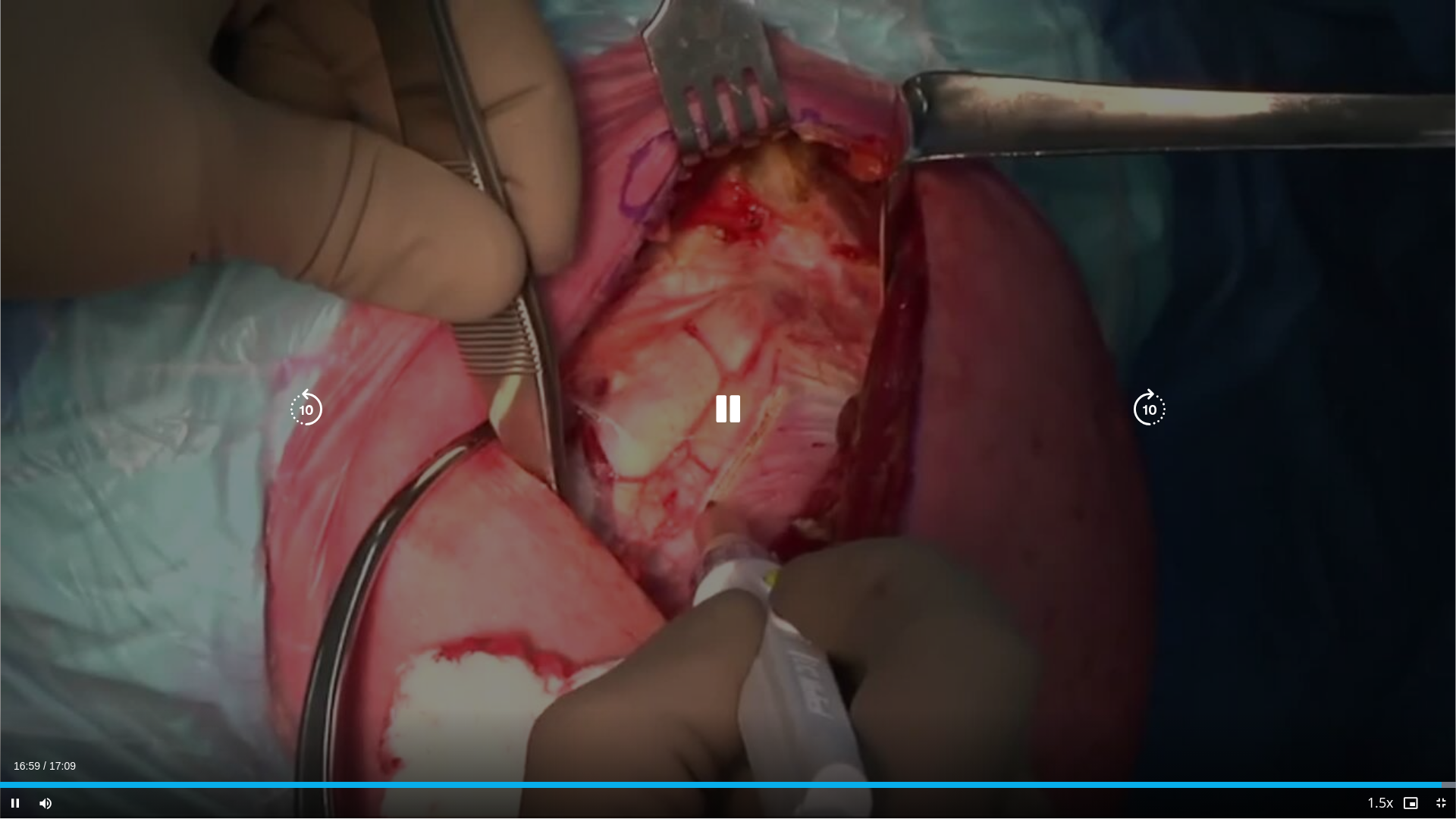
click at [740, 414] on icon "Video Player" at bounding box center [728, 409] width 42 height 42
